Goal: Information Seeking & Learning: Learn about a topic

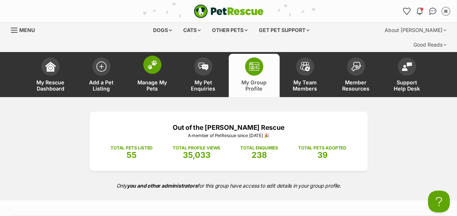
click at [156, 60] on img at bounding box center [152, 64] width 10 height 9
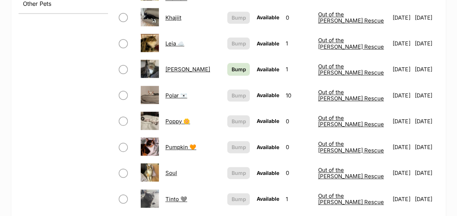
scroll to position [374, 0]
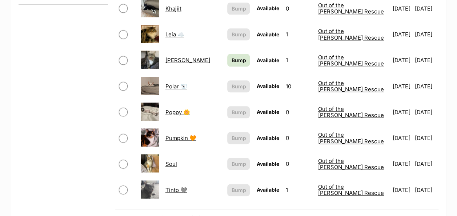
click at [176, 160] on link "Soul" at bounding box center [171, 163] width 12 height 7
click at [179, 187] on link "Tinto 🩶" at bounding box center [176, 190] width 22 height 7
click at [183, 135] on link "Pumpkin 🧡" at bounding box center [180, 138] width 31 height 7
click at [184, 109] on link "Poppy 🌼" at bounding box center [177, 112] width 25 height 7
click at [180, 83] on link "Polar 🐻‍❄️" at bounding box center [176, 86] width 22 height 7
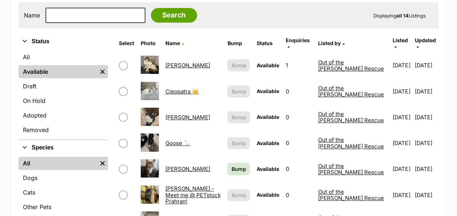
scroll to position [156, 0]
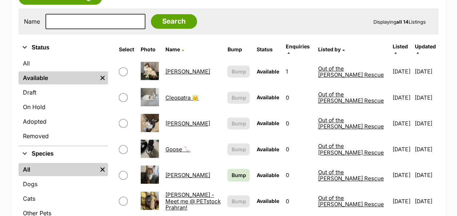
click at [177, 68] on link "Chandler" at bounding box center [187, 71] width 45 height 7
click at [190, 94] on link "Cleopatra 👑" at bounding box center [181, 97] width 33 height 7
click at [173, 120] on link "Gary" at bounding box center [187, 123] width 45 height 7
click at [187, 146] on link "Goose 🪿" at bounding box center [177, 149] width 25 height 7
click at [195, 191] on link "Jones - Meet me @ PETstock Prahran!" at bounding box center [192, 201] width 55 height 20
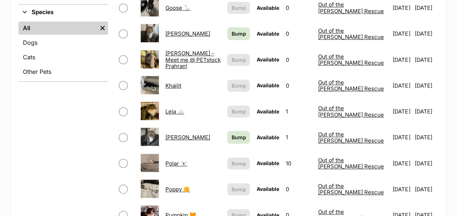
scroll to position [307, 0]
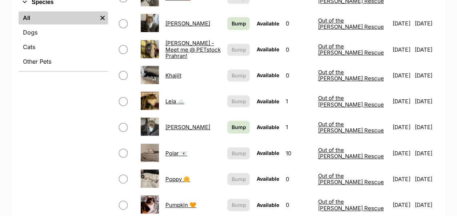
click at [180, 150] on link "Polar 🐻‍❄️" at bounding box center [176, 153] width 22 height 7
